Goal: Transaction & Acquisition: Purchase product/service

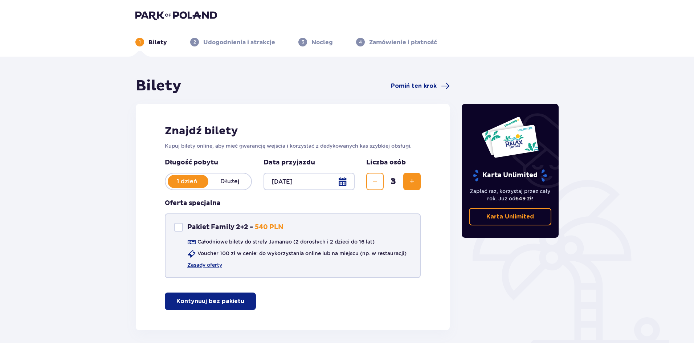
click at [180, 226] on div "Pakiet Family 2+2" at bounding box center [178, 227] width 9 height 9
checkbox input "true"
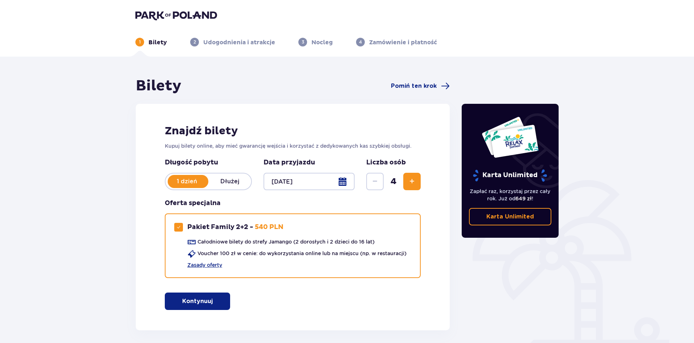
click at [193, 304] on p "Kontynuuj" at bounding box center [197, 301] width 31 height 8
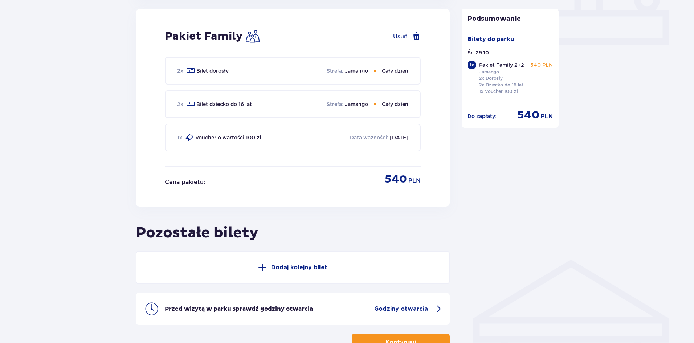
scroll to position [330, 0]
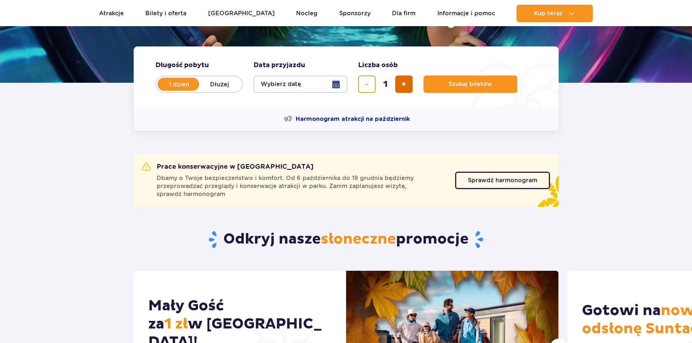
click at [410, 86] on button "dodaj bilet" at bounding box center [403, 84] width 17 height 17
click at [403, 84] on span "dodaj bilet" at bounding box center [403, 84] width 5 height 0
type input "3"
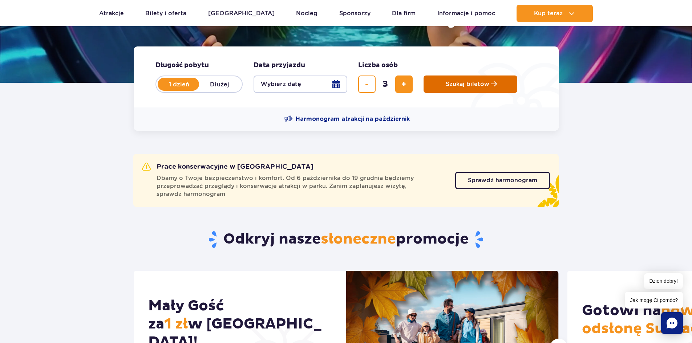
click at [474, 82] on span "Szukaj biletów" at bounding box center [468, 84] width 44 height 7
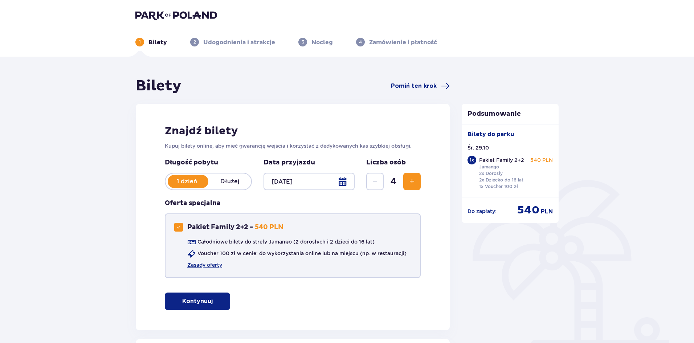
click at [178, 227] on span at bounding box center [178, 227] width 4 height 4
checkbox input "false"
click at [220, 303] on p "Kontynuuj bez pakietu" at bounding box center [210, 301] width 68 height 8
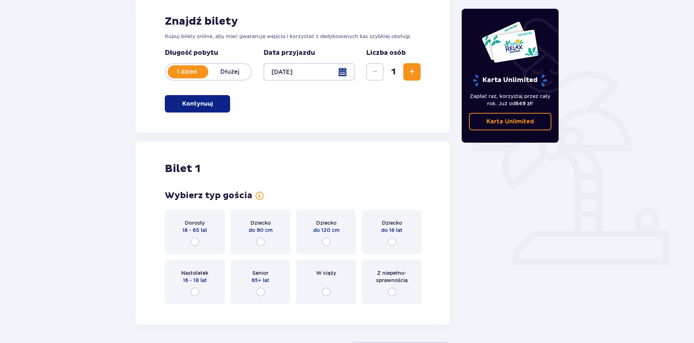
scroll to position [145, 0]
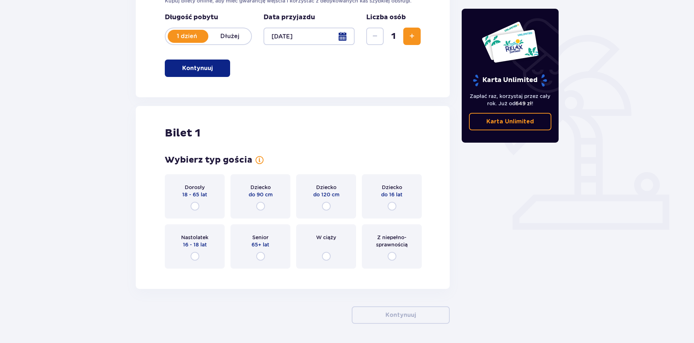
click at [195, 207] on input "radio" at bounding box center [195, 206] width 9 height 9
radio input "true"
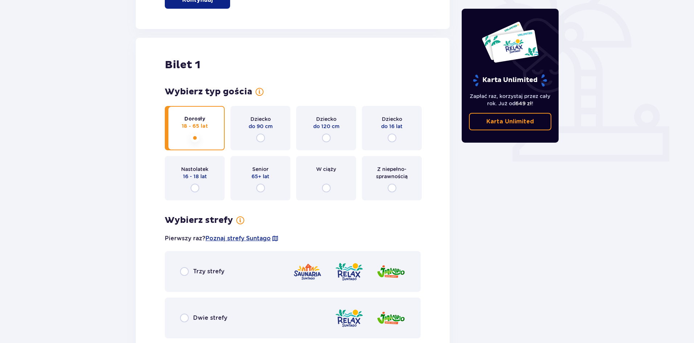
scroll to position [209, 0]
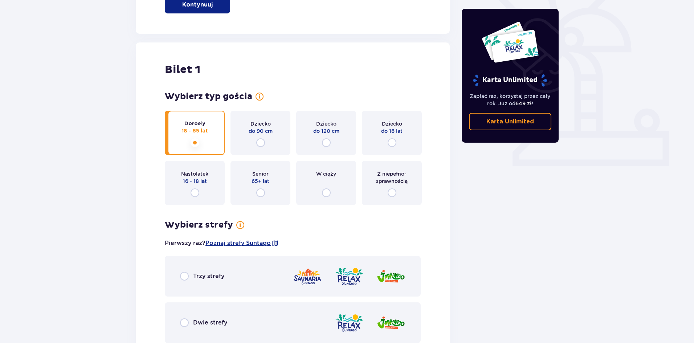
click at [391, 140] on input "radio" at bounding box center [392, 142] width 9 height 9
radio input "true"
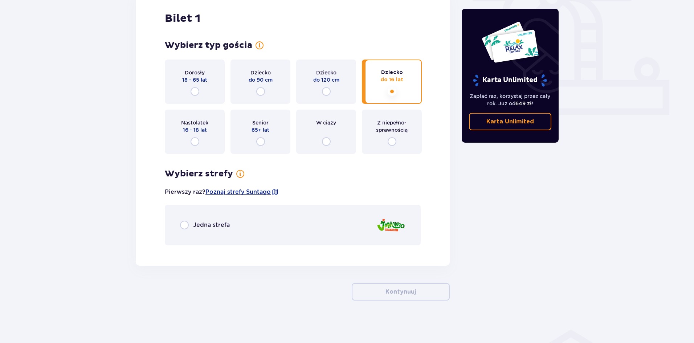
scroll to position [261, 0]
click at [195, 89] on input "radio" at bounding box center [195, 90] width 9 height 9
radio input "true"
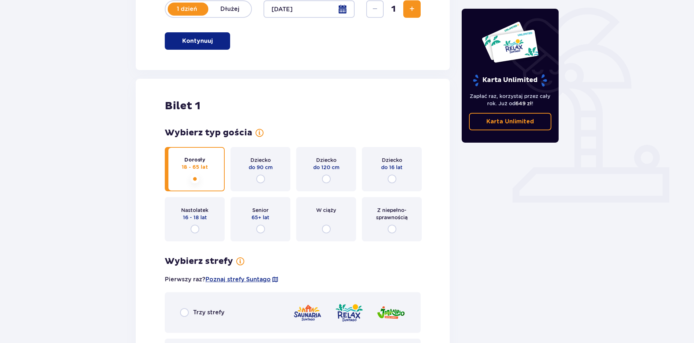
scroll to position [27, 0]
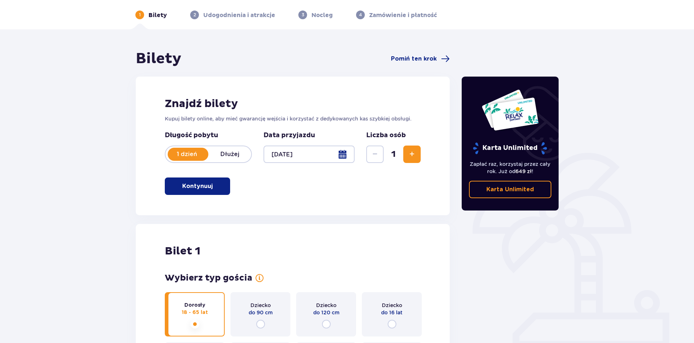
click at [411, 154] on span "Zwiększ" at bounding box center [412, 154] width 9 height 9
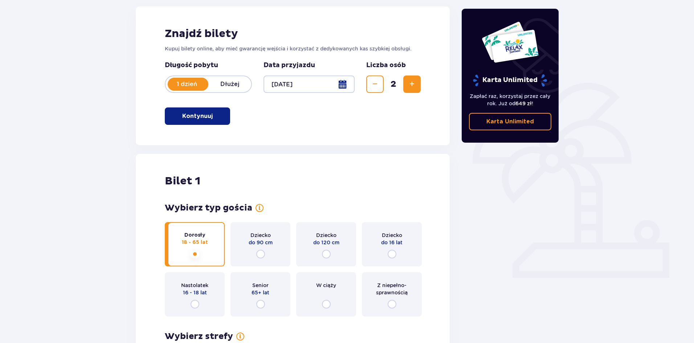
click at [410, 81] on span "Zwiększ" at bounding box center [412, 84] width 9 height 9
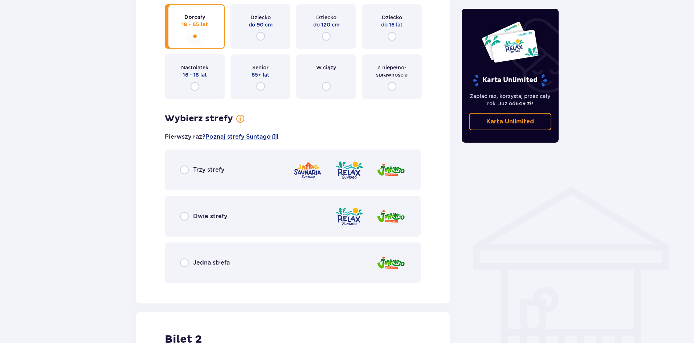
scroll to position [258, 0]
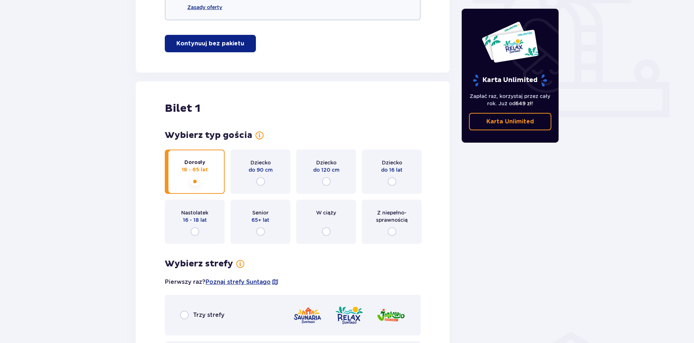
click at [394, 182] on input "radio" at bounding box center [392, 181] width 9 height 9
radio input "true"
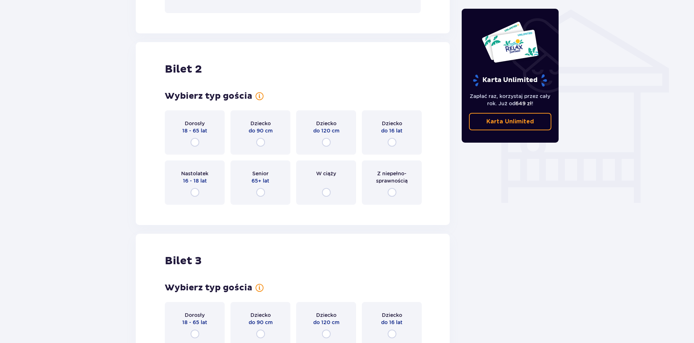
scroll to position [362, 0]
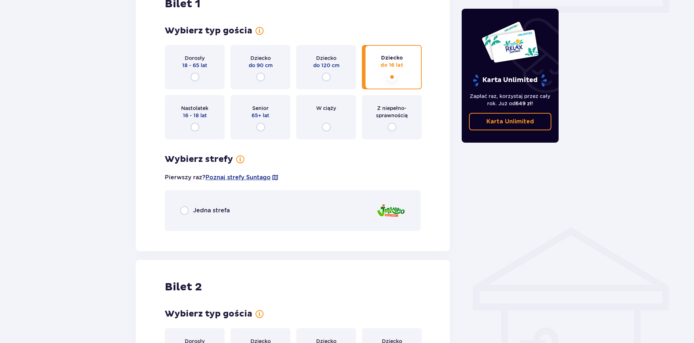
click at [194, 75] on input "radio" at bounding box center [195, 77] width 9 height 9
radio input "true"
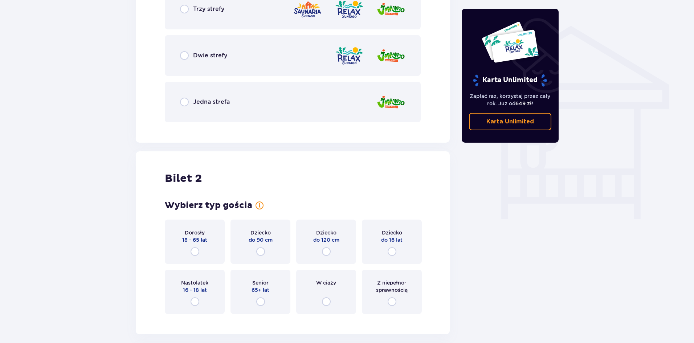
scroll to position [653, 0]
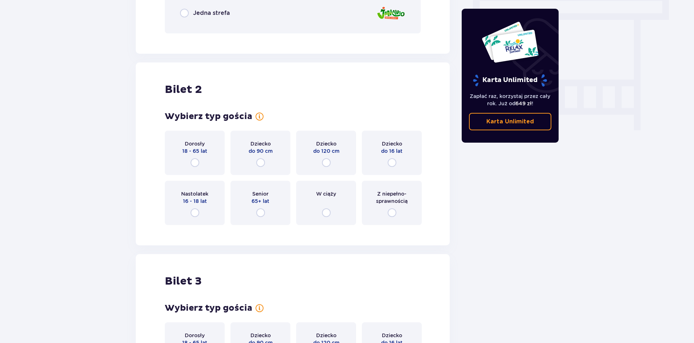
click at [195, 163] on input "radio" at bounding box center [195, 162] width 9 height 9
radio input "true"
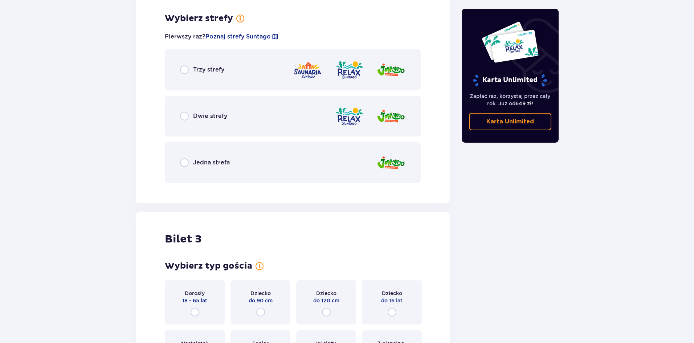
scroll to position [884, 0]
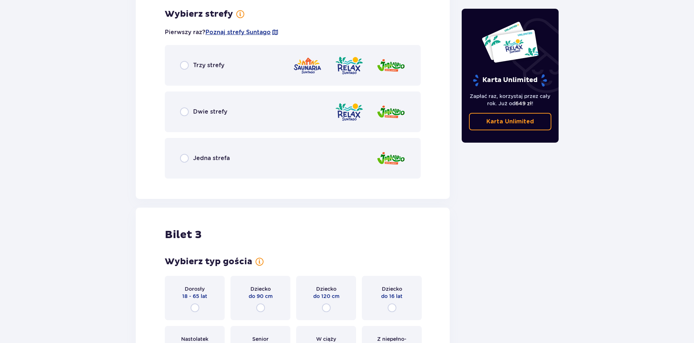
click at [396, 305] on input "radio" at bounding box center [392, 308] width 9 height 9
radio input "true"
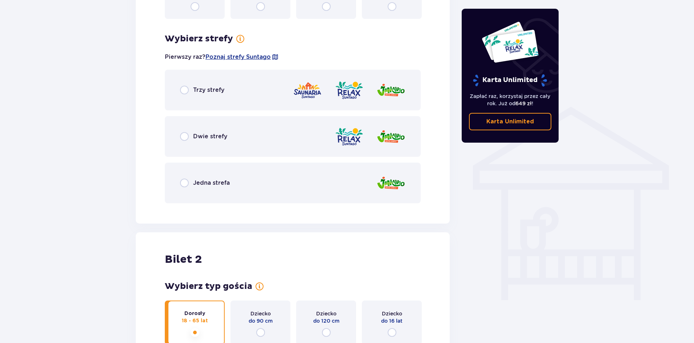
scroll to position [375, 0]
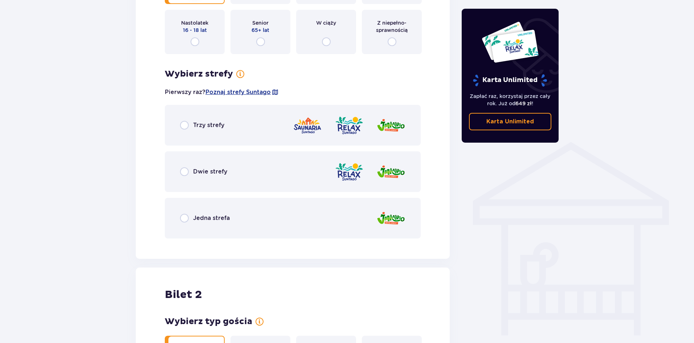
click at [184, 218] on input "radio" at bounding box center [184, 218] width 9 height 9
radio input "true"
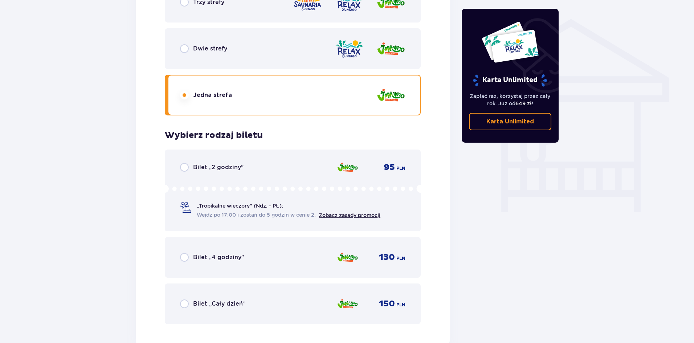
scroll to position [547, 0]
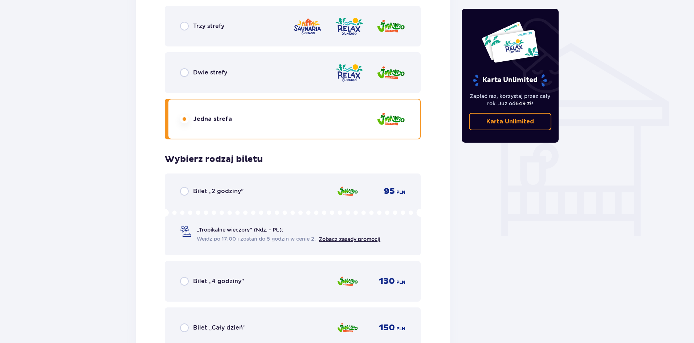
click at [184, 120] on input "radio" at bounding box center [184, 119] width 9 height 9
click at [184, 118] on input "radio" at bounding box center [184, 119] width 9 height 9
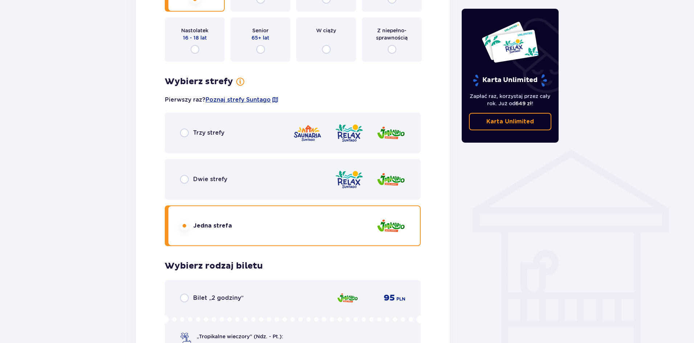
scroll to position [438, 0]
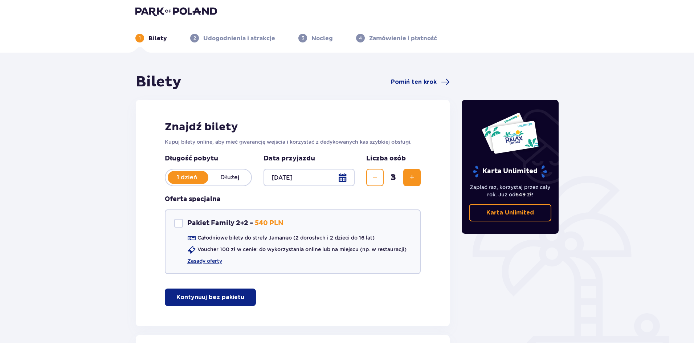
scroll to position [0, 0]
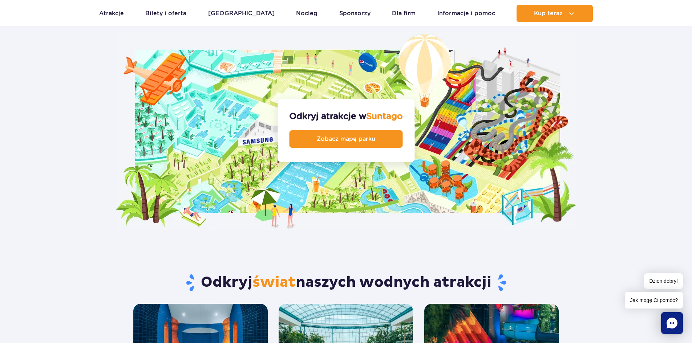
scroll to position [763, 0]
click at [345, 136] on span "Zobacz mapę parku" at bounding box center [340, 139] width 58 height 6
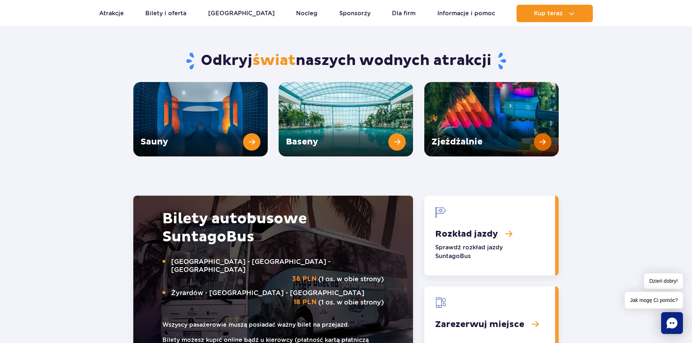
scroll to position [1017, 0]
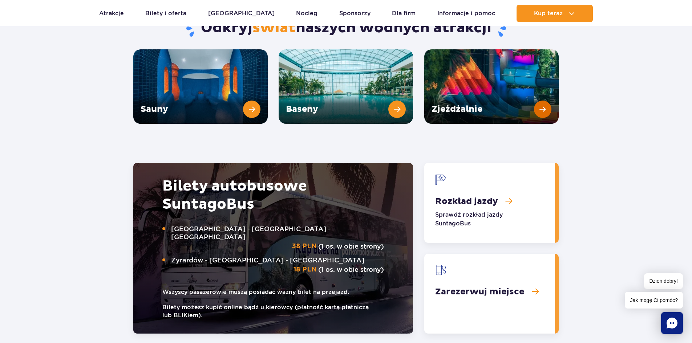
click at [503, 68] on link "Zjeżdżalnie" at bounding box center [491, 86] width 134 height 74
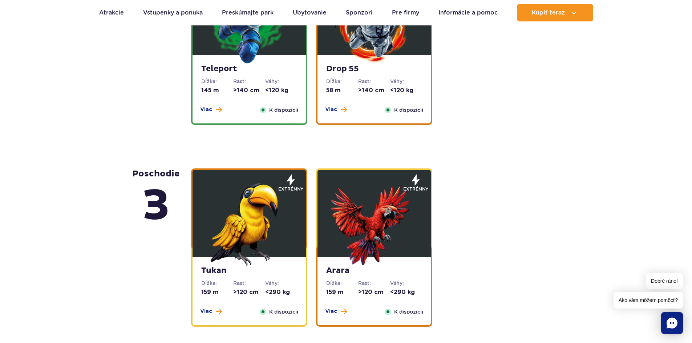
scroll to position [799, 0]
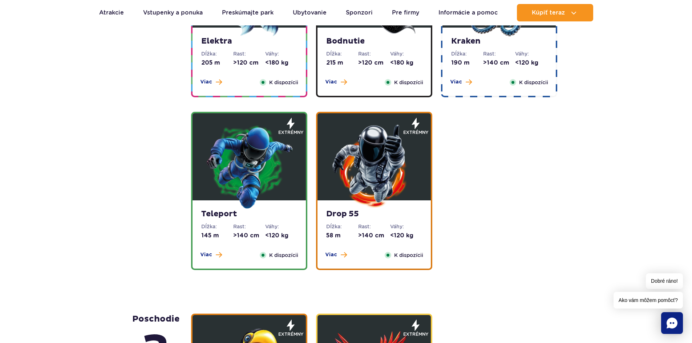
click at [252, 154] on img at bounding box center [249, 165] width 87 height 87
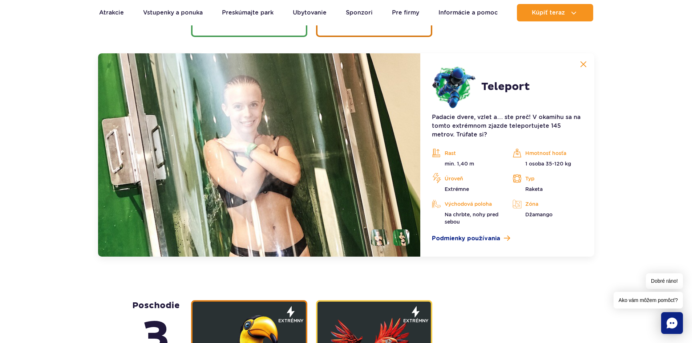
scroll to position [1042, 0]
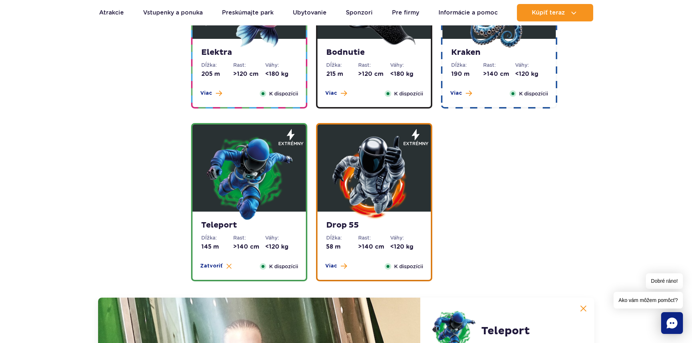
click at [384, 167] on img at bounding box center [373, 177] width 87 height 87
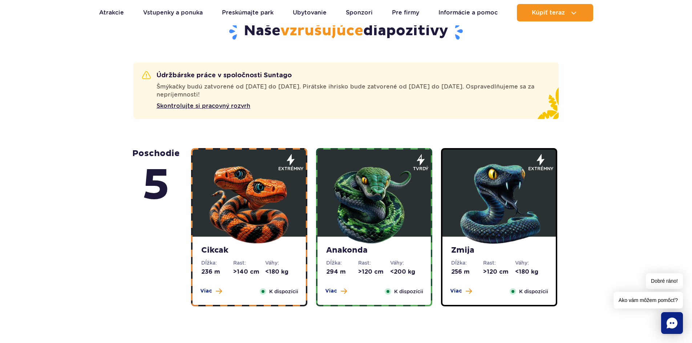
scroll to position [461, 0]
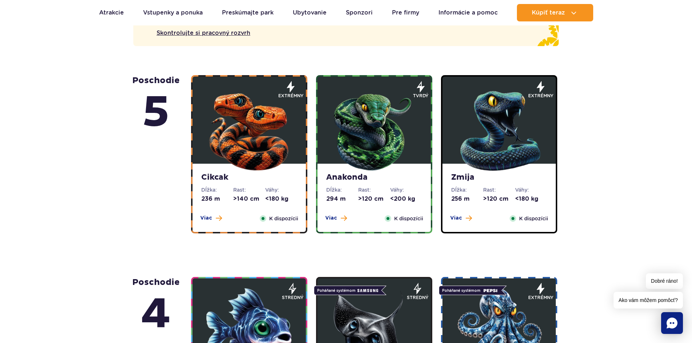
click at [243, 131] on img at bounding box center [249, 129] width 87 height 87
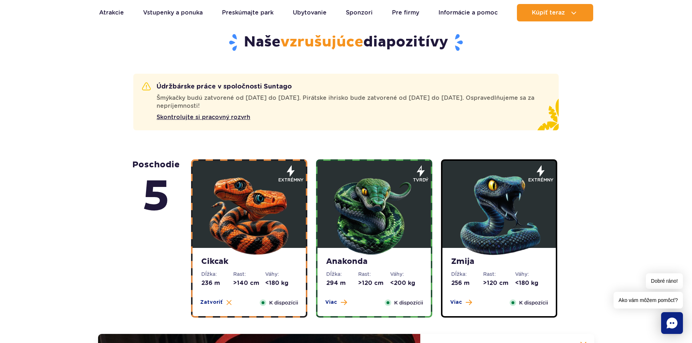
scroll to position [558, 0]
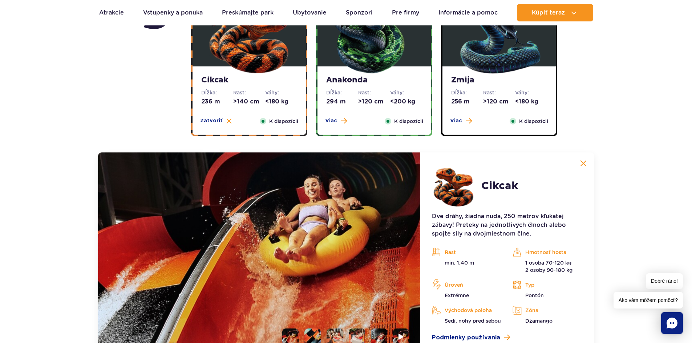
click at [369, 42] on img at bounding box center [373, 31] width 87 height 87
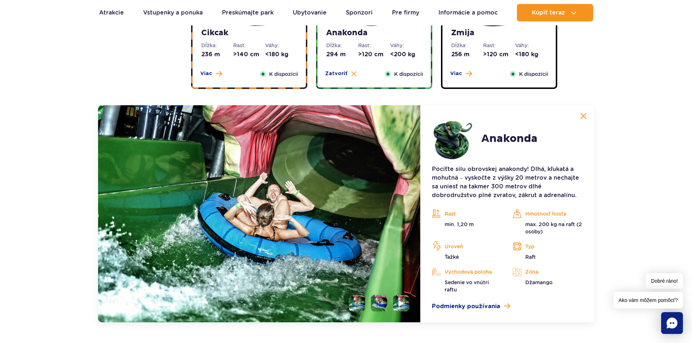
scroll to position [522, 0]
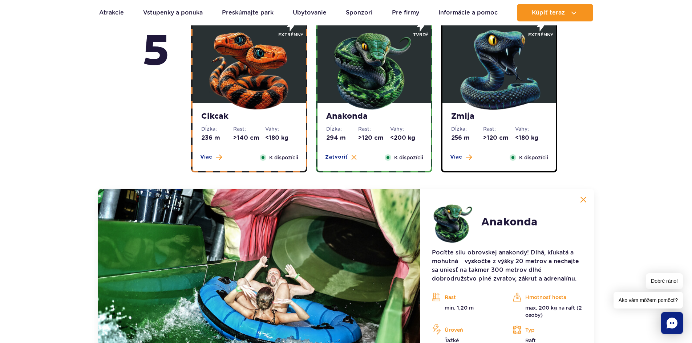
click at [515, 68] on img at bounding box center [498, 68] width 87 height 87
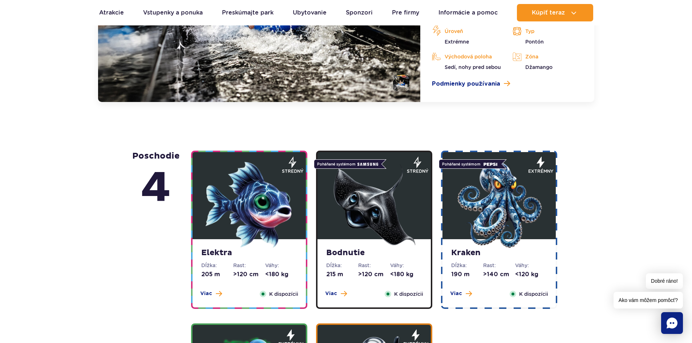
scroll to position [812, 0]
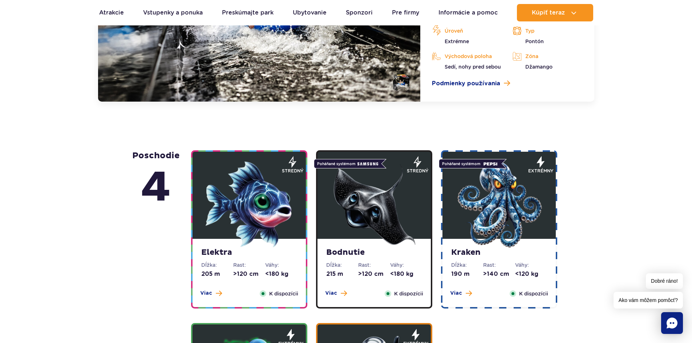
click at [256, 195] on img at bounding box center [249, 204] width 87 height 87
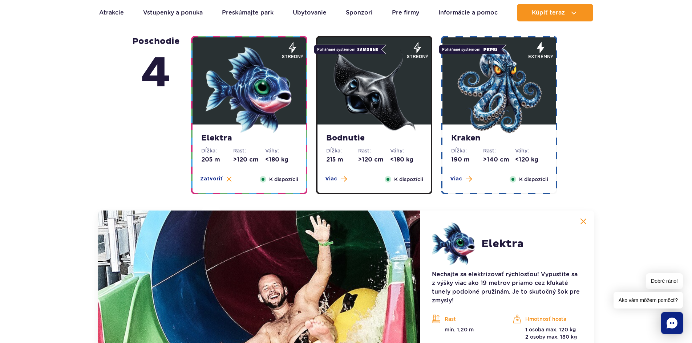
scroll to position [651, 0]
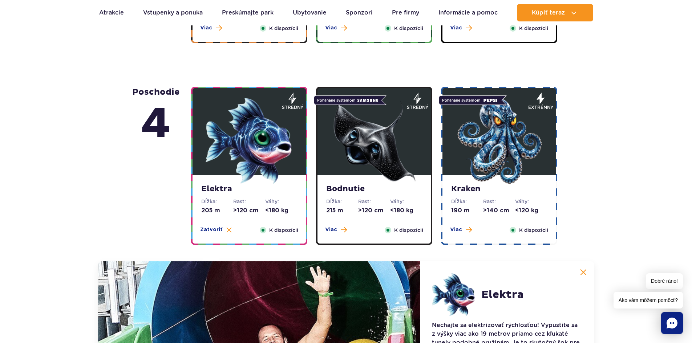
click at [374, 135] on img at bounding box center [373, 140] width 87 height 87
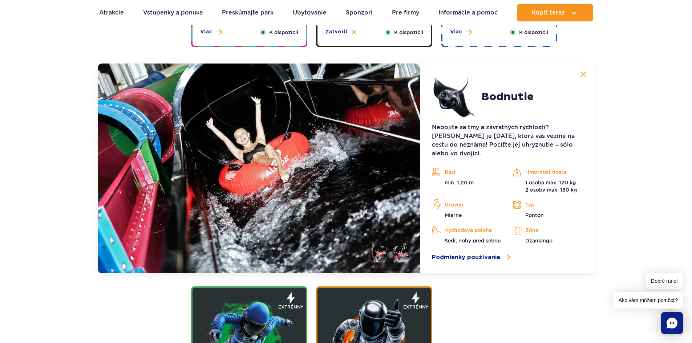
scroll to position [869, 0]
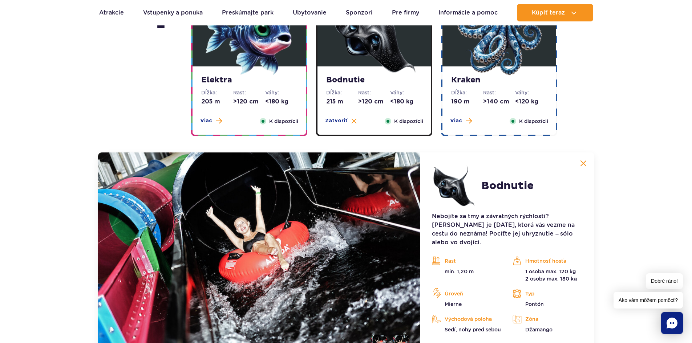
click at [518, 59] on img at bounding box center [498, 31] width 87 height 87
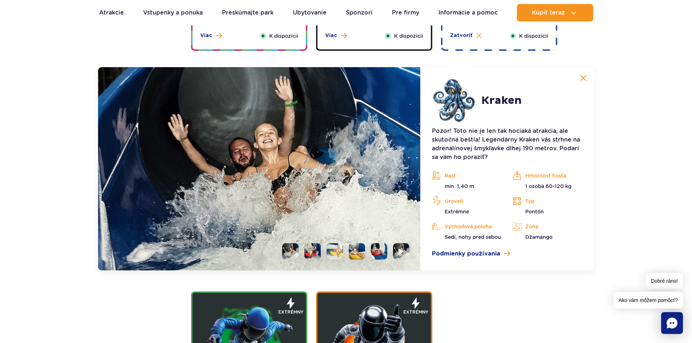
scroll to position [833, 0]
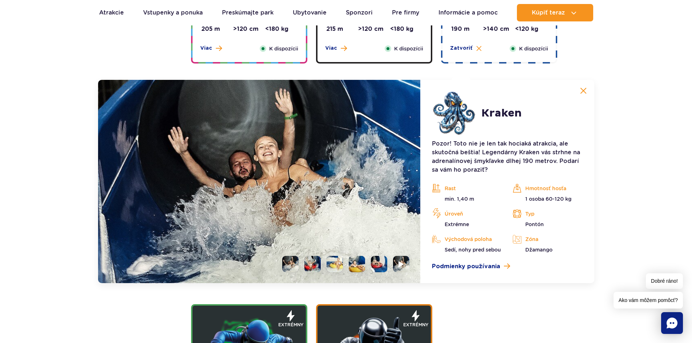
click at [291, 268] on li at bounding box center [290, 264] width 16 height 16
click at [311, 271] on li at bounding box center [312, 264] width 16 height 16
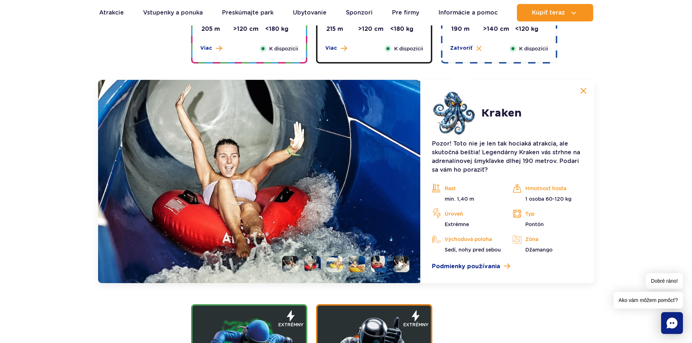
click at [336, 271] on li at bounding box center [334, 264] width 16 height 16
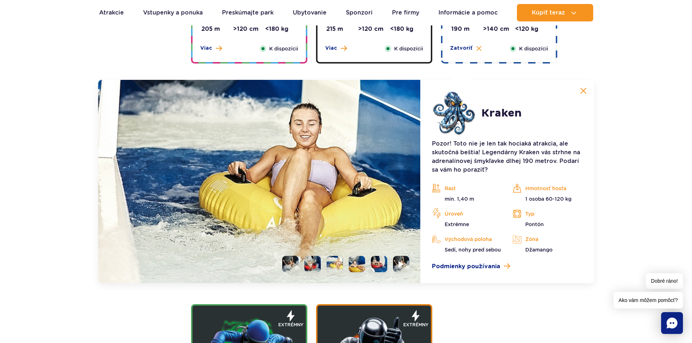
click at [358, 270] on li at bounding box center [357, 264] width 16 height 16
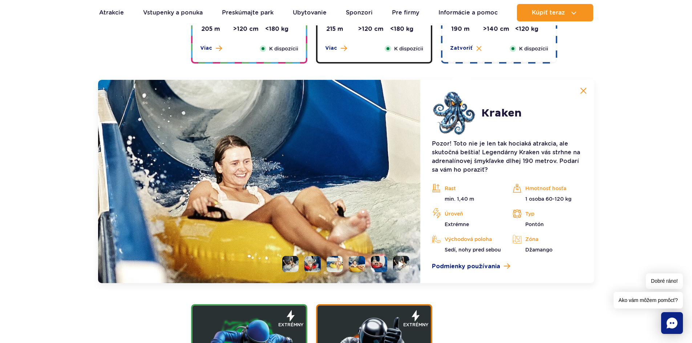
click at [375, 271] on li at bounding box center [379, 264] width 16 height 16
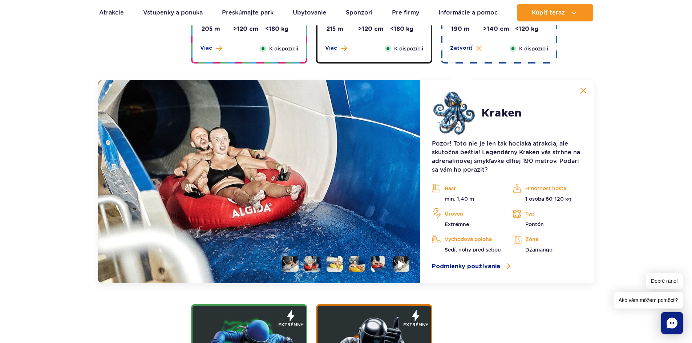
click at [401, 268] on img at bounding box center [401, 264] width 7 height 8
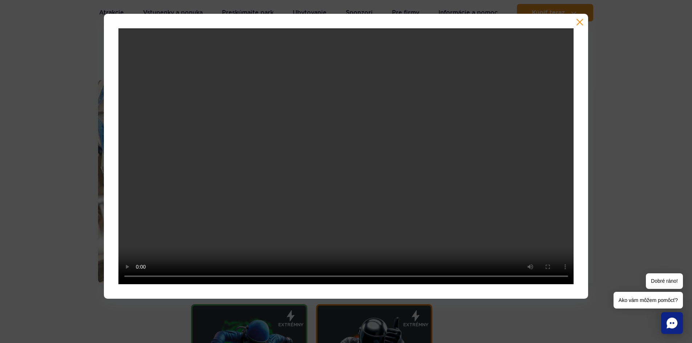
click at [583, 22] on div at bounding box center [346, 156] width 484 height 285
click at [582, 21] on button "button" at bounding box center [579, 22] width 7 height 7
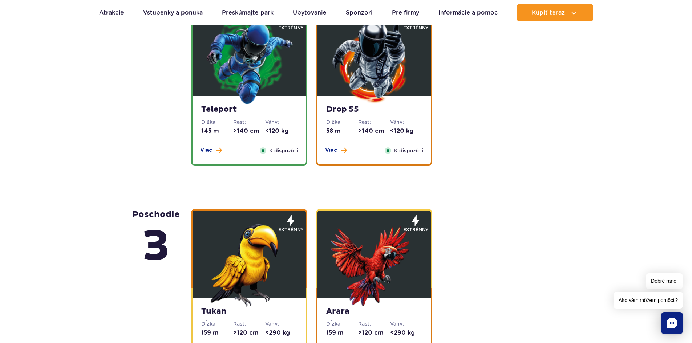
scroll to position [1196, 0]
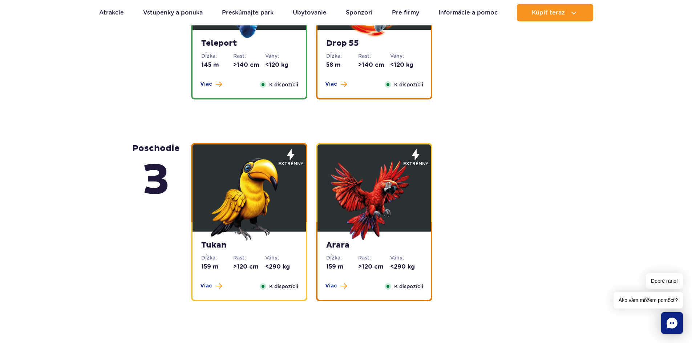
click at [262, 181] on img at bounding box center [249, 197] width 87 height 87
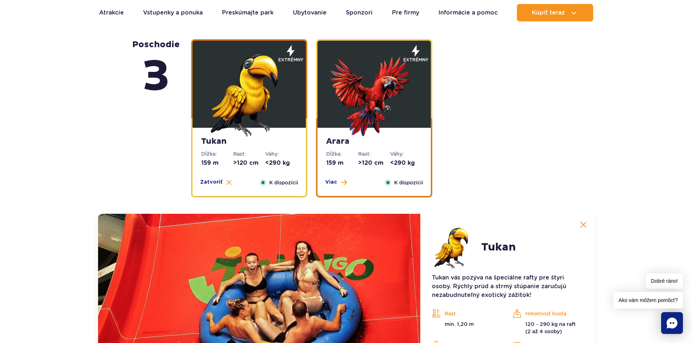
scroll to position [990, 0]
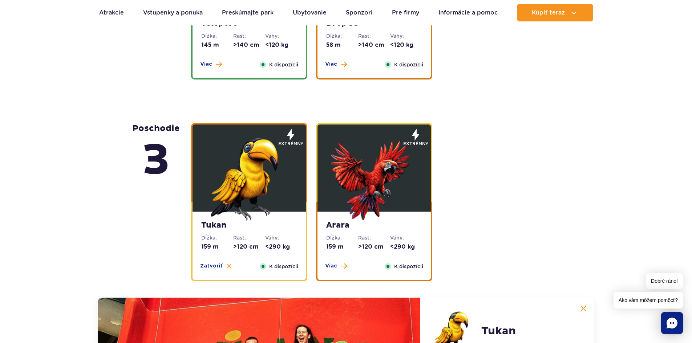
click at [369, 170] on img at bounding box center [373, 177] width 87 height 87
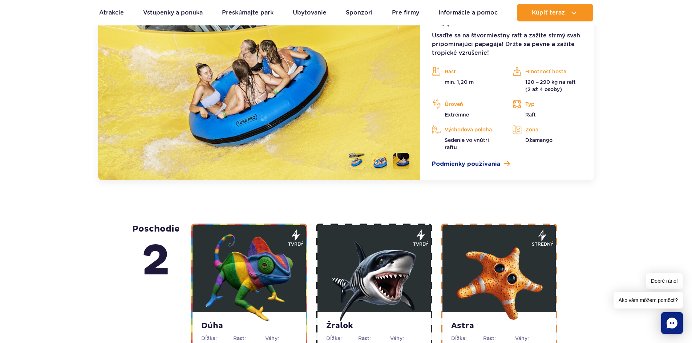
scroll to position [1316, 0]
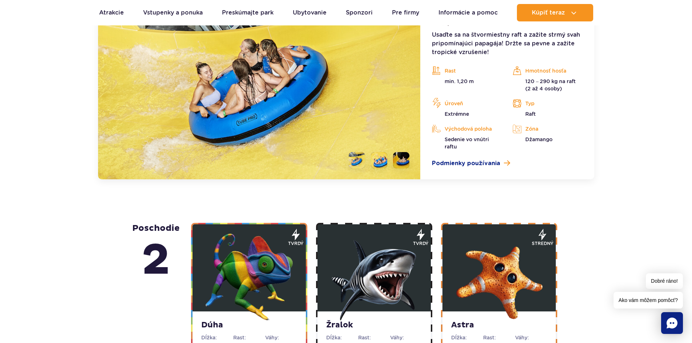
click at [226, 260] on img at bounding box center [249, 277] width 87 height 87
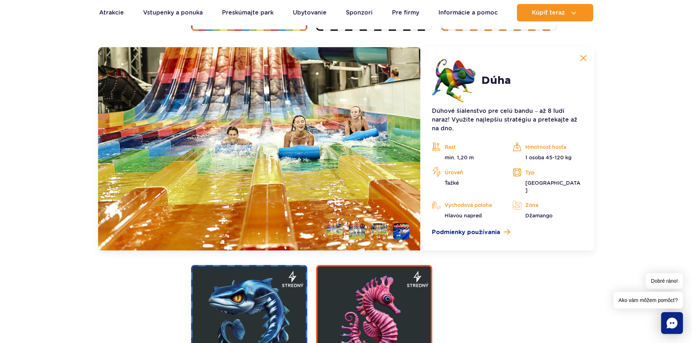
scroll to position [1446, 0]
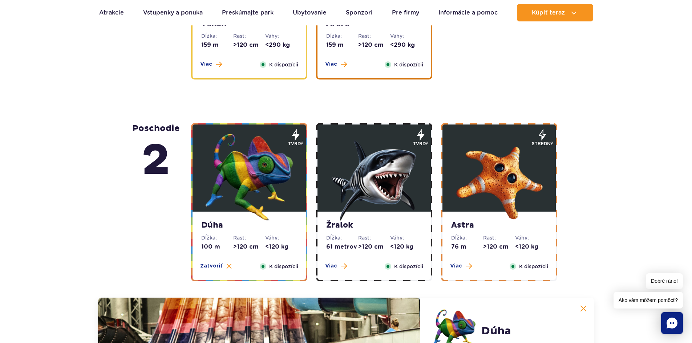
click at [356, 172] on img at bounding box center [373, 177] width 87 height 87
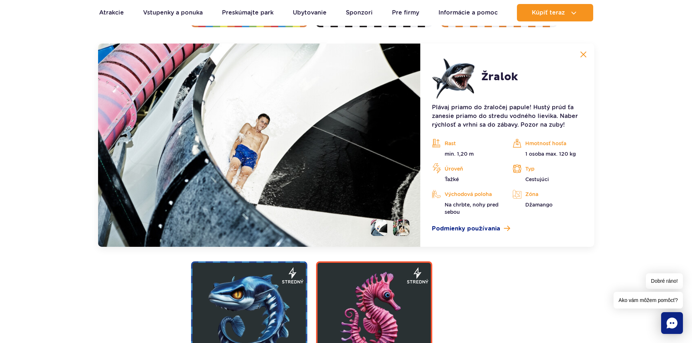
click at [398, 223] on li at bounding box center [401, 228] width 16 height 16
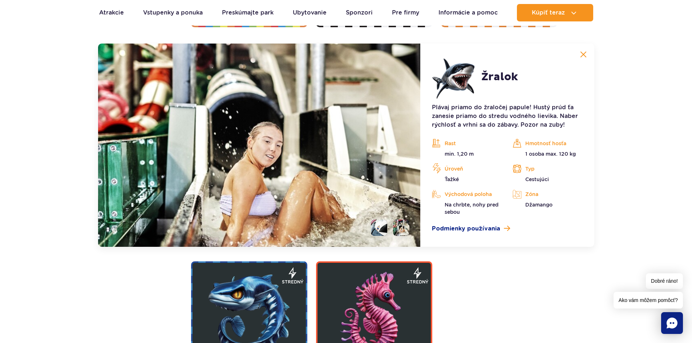
click at [381, 229] on li at bounding box center [379, 228] width 16 height 16
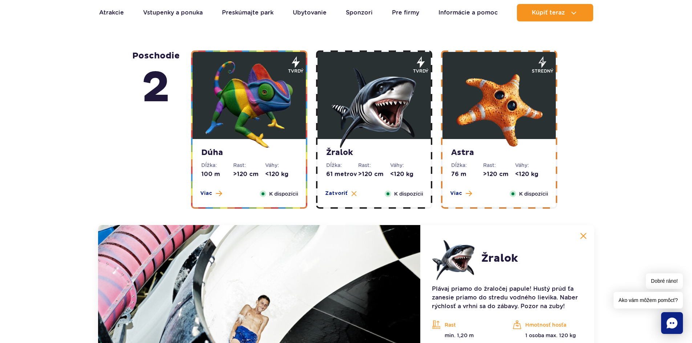
click at [486, 117] on img at bounding box center [498, 104] width 87 height 87
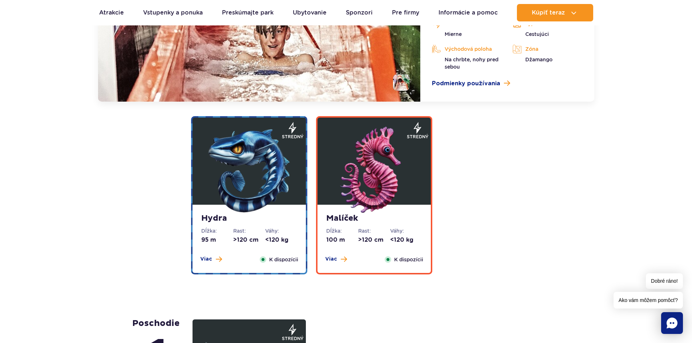
click at [239, 165] on img at bounding box center [249, 170] width 87 height 87
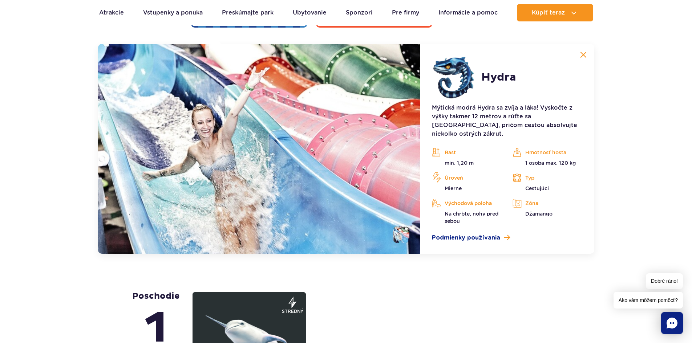
scroll to position [1619, 0]
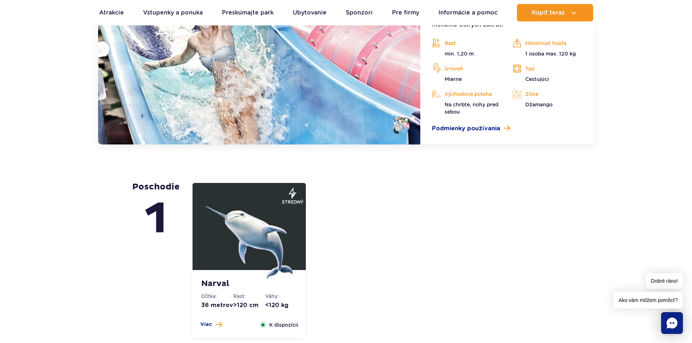
click at [257, 227] on img at bounding box center [249, 235] width 87 height 87
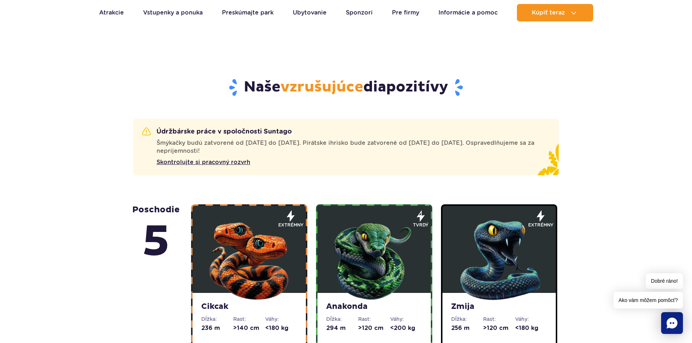
scroll to position [77, 0]
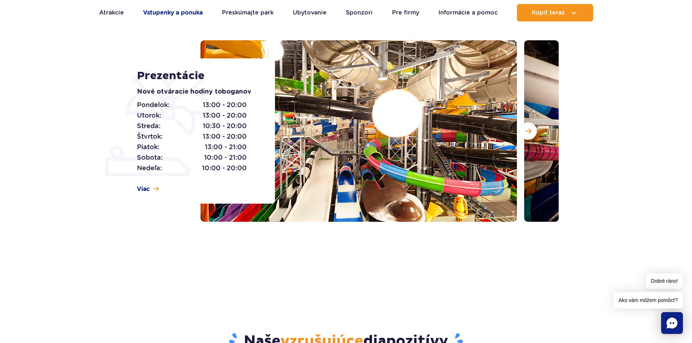
click at [183, 13] on font "Vstupenky a ponuka" at bounding box center [173, 12] width 60 height 7
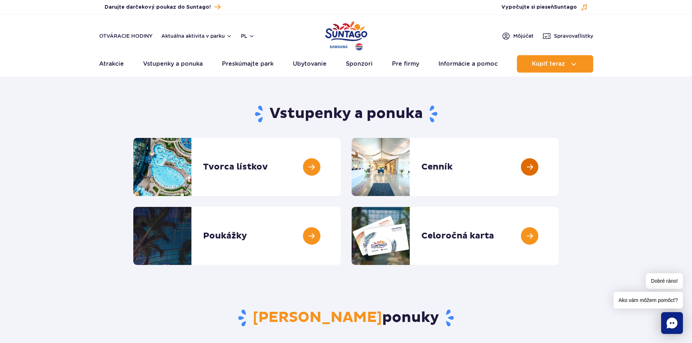
click at [559, 166] on link at bounding box center [559, 167] width 0 height 58
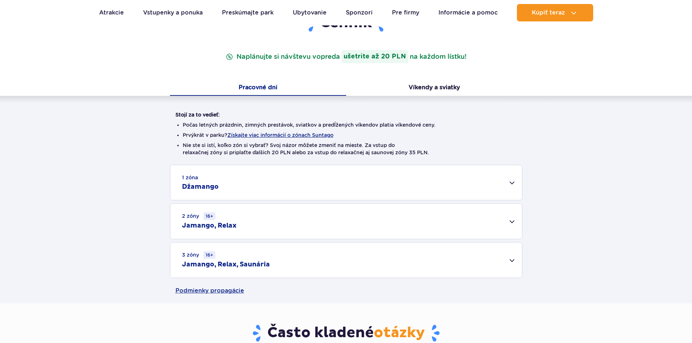
scroll to position [145, 0]
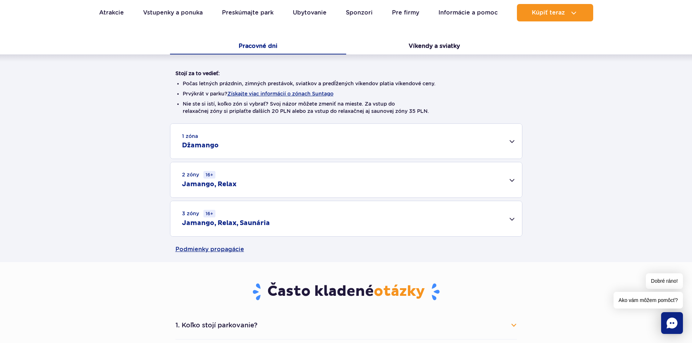
click at [510, 142] on div "1 zóna Džamango" at bounding box center [346, 141] width 352 height 35
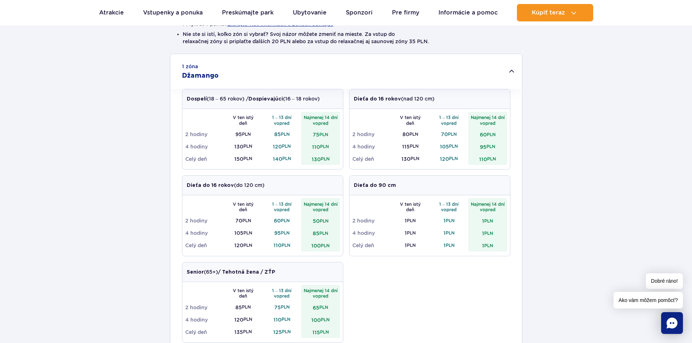
scroll to position [218, 0]
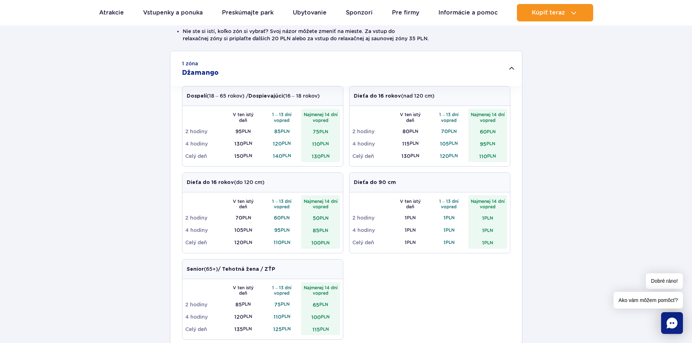
click at [255, 155] on td "150 PLN" at bounding box center [243, 156] width 39 height 12
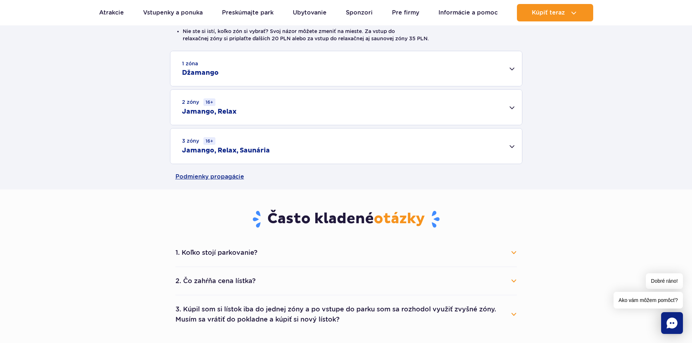
click at [513, 70] on div "1 zóna Džamango" at bounding box center [346, 68] width 352 height 35
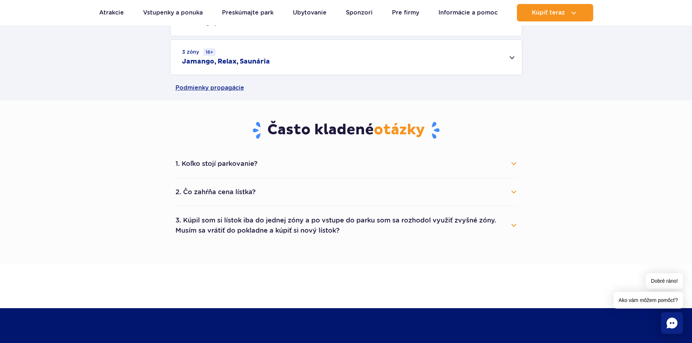
scroll to position [581, 0]
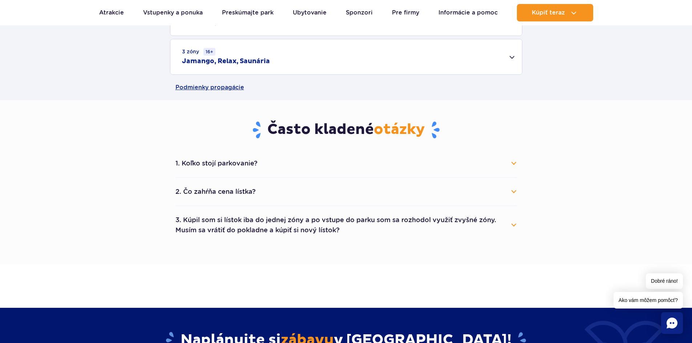
click at [514, 163] on button "1. Koľko stojí parkovanie?" at bounding box center [345, 163] width 341 height 16
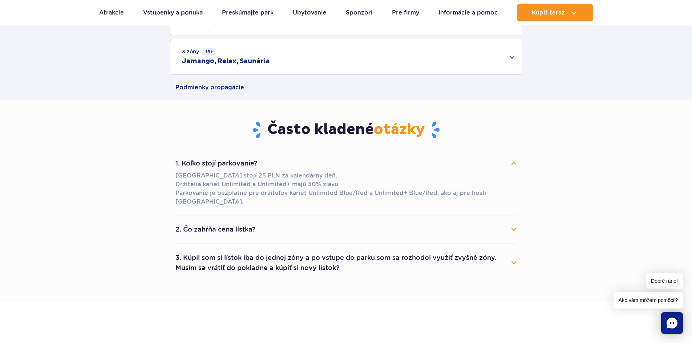
click at [514, 229] on button "2. Čo zahŕňa cena lístka?" at bounding box center [345, 230] width 341 height 16
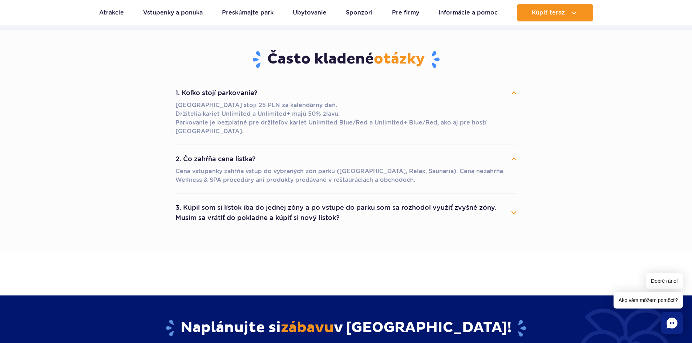
scroll to position [654, 0]
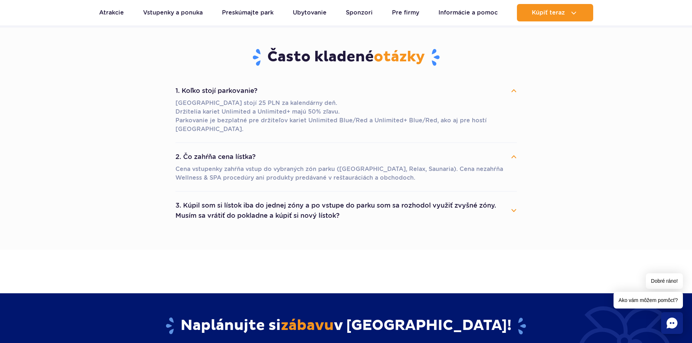
click at [515, 209] on button "3. Kúpil som si lístok iba do jednej zóny a po vstupe do parku som sa rozhodol …" at bounding box center [345, 211] width 341 height 26
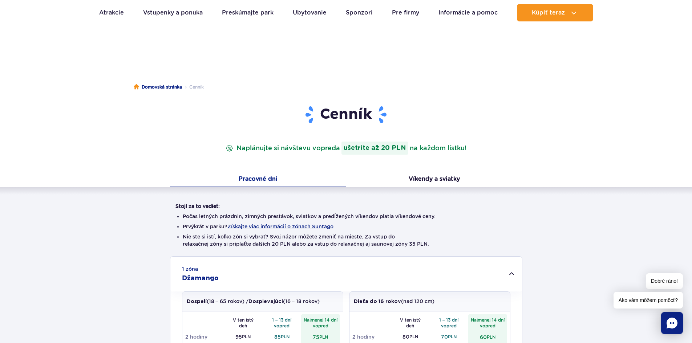
scroll to position [0, 0]
